Goal: Navigation & Orientation: Find specific page/section

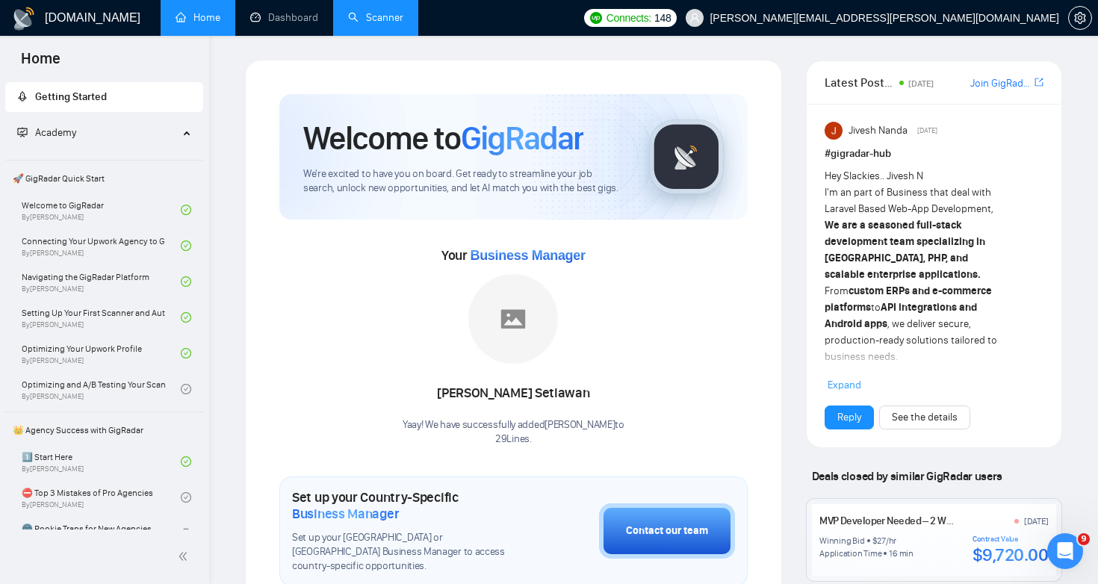
click at [374, 13] on link "Scanner" at bounding box center [375, 17] width 55 height 13
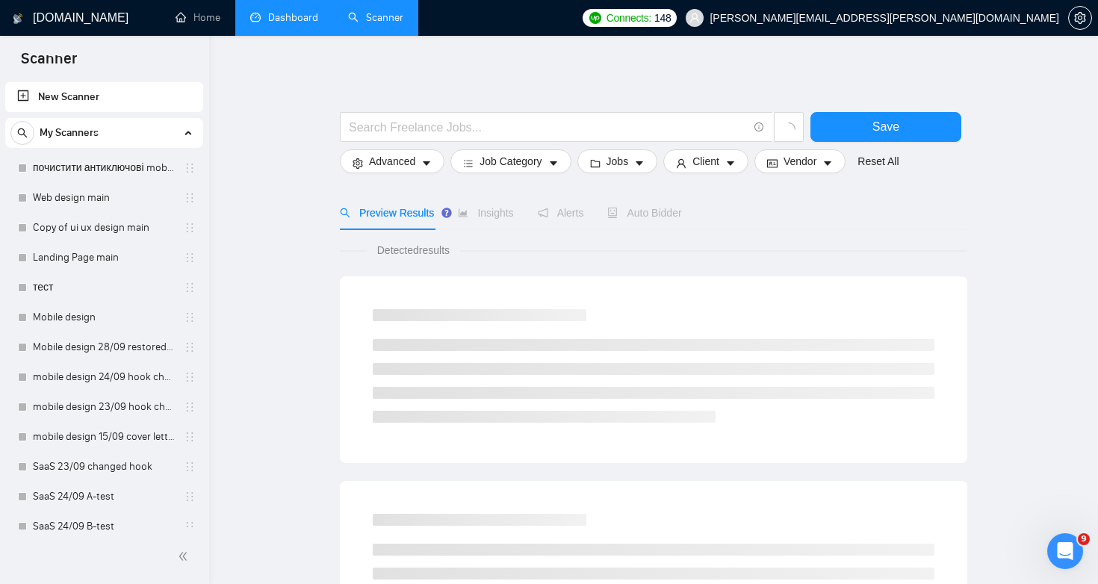
click at [294, 19] on link "Dashboard" at bounding box center [284, 17] width 68 height 13
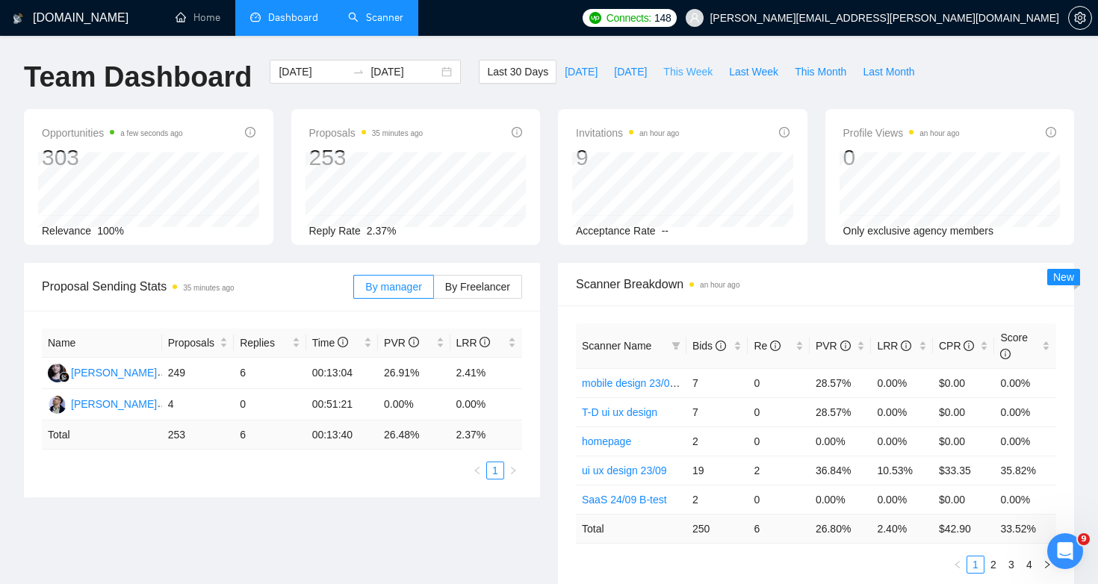
click at [677, 75] on span "This Week" at bounding box center [687, 71] width 49 height 16
type input "[DATE]"
